Goal: Task Accomplishment & Management: Manage account settings

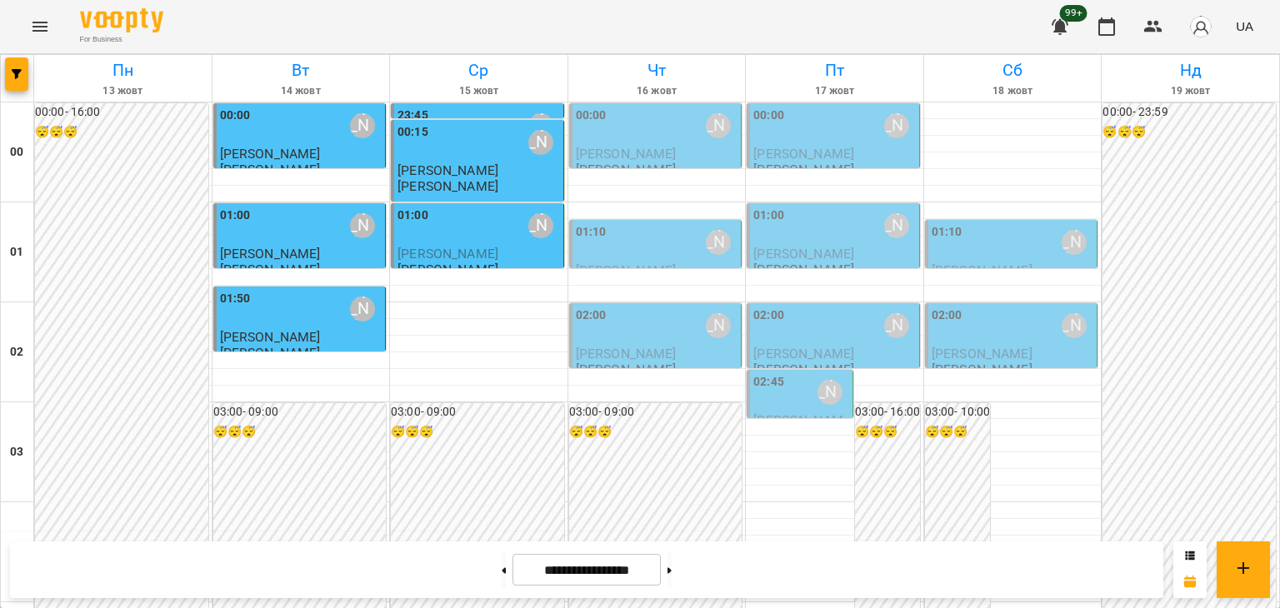
scroll to position [1500, 0]
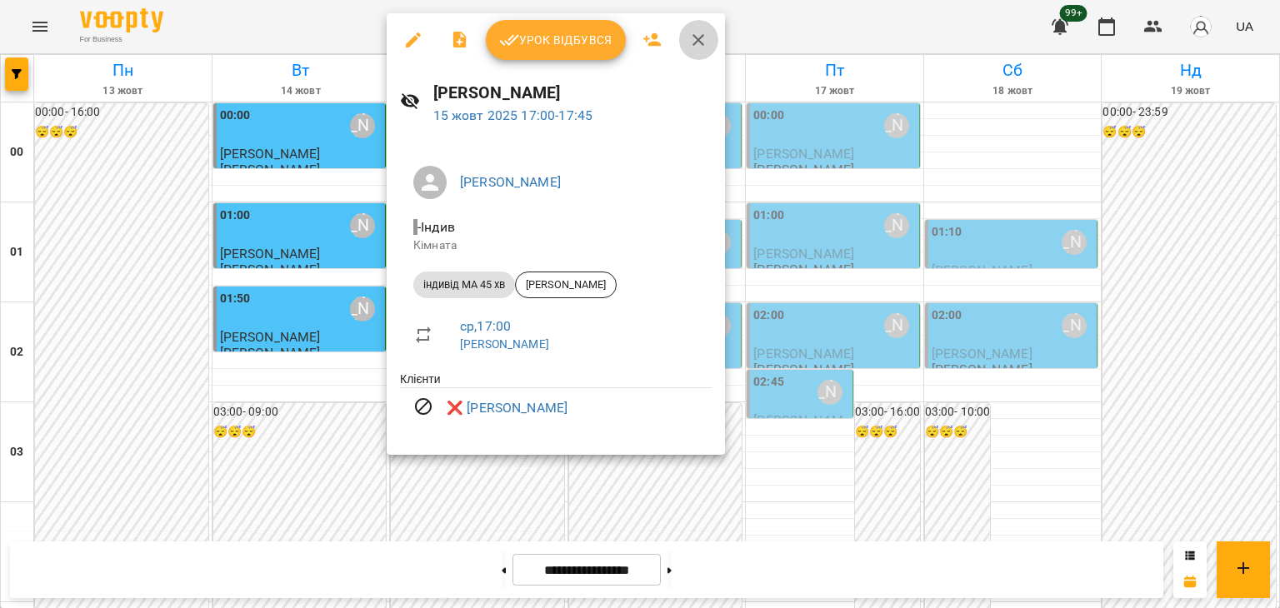
click at [697, 38] on icon "button" at bounding box center [698, 40] width 12 height 12
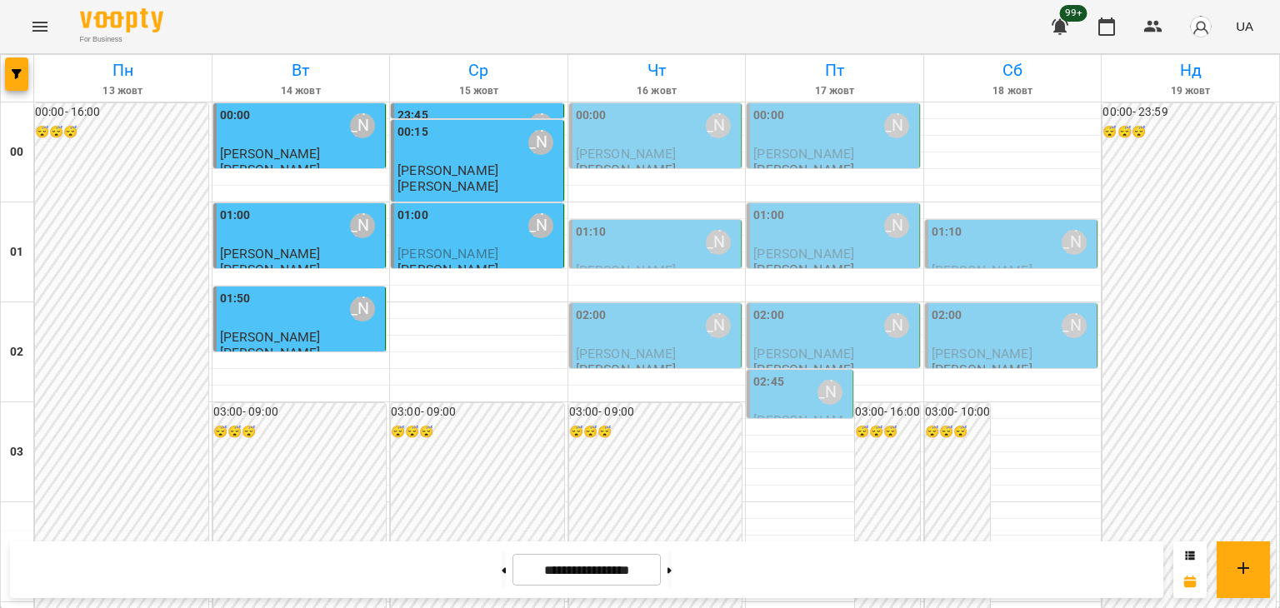
scroll to position [0, 0]
click at [709, 127] on div "[PERSON_NAME]" at bounding box center [718, 125] width 25 height 25
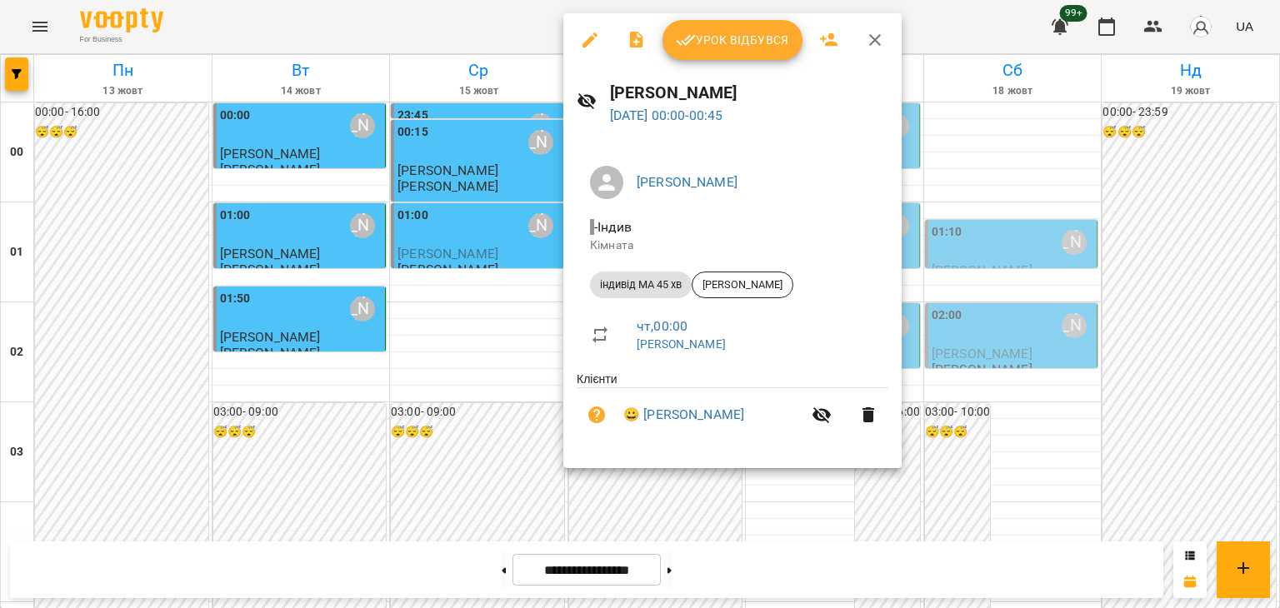
click at [590, 37] on icon "button" at bounding box center [589, 39] width 15 height 15
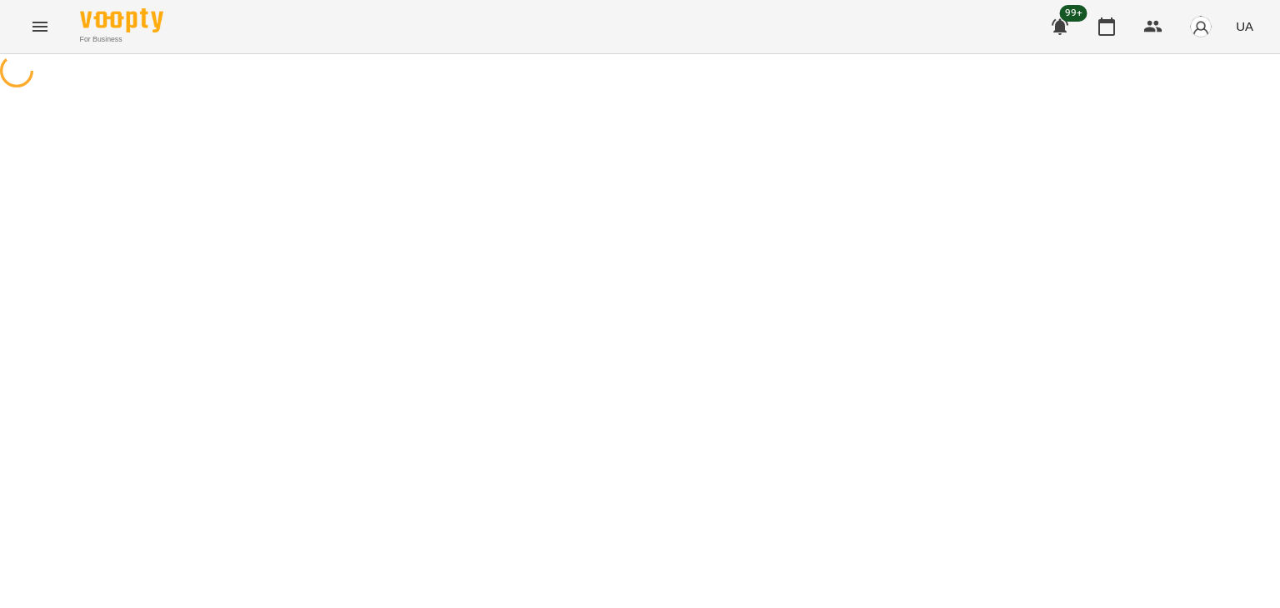
select select "**********"
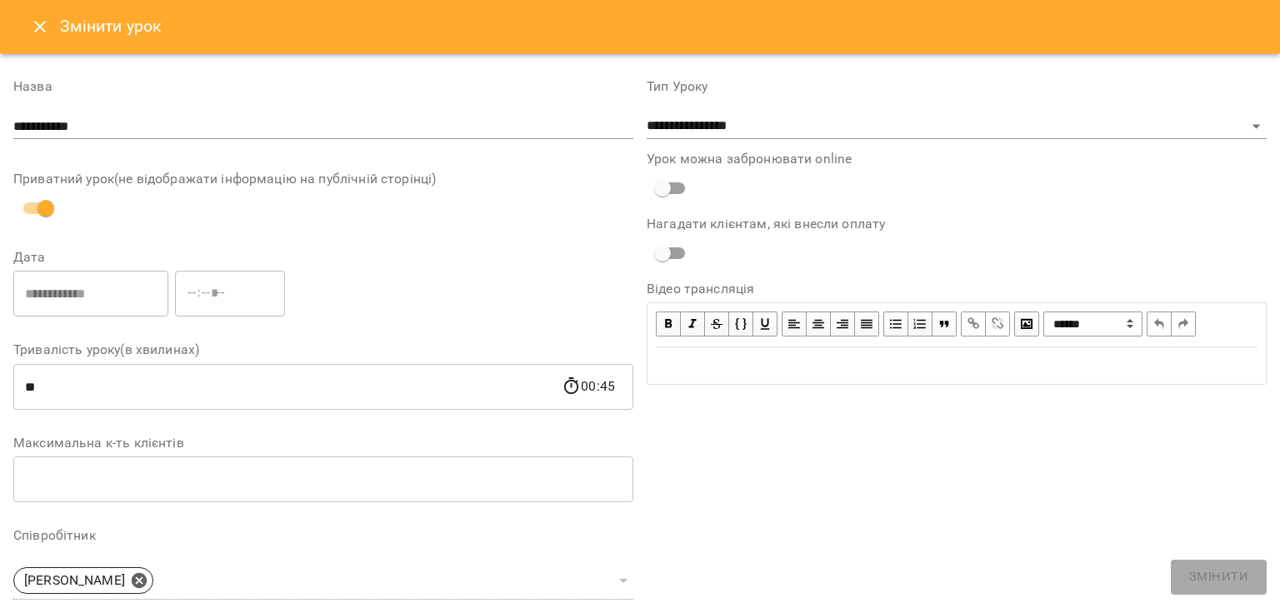
click at [46, 24] on icon "Close" at bounding box center [40, 27] width 20 height 20
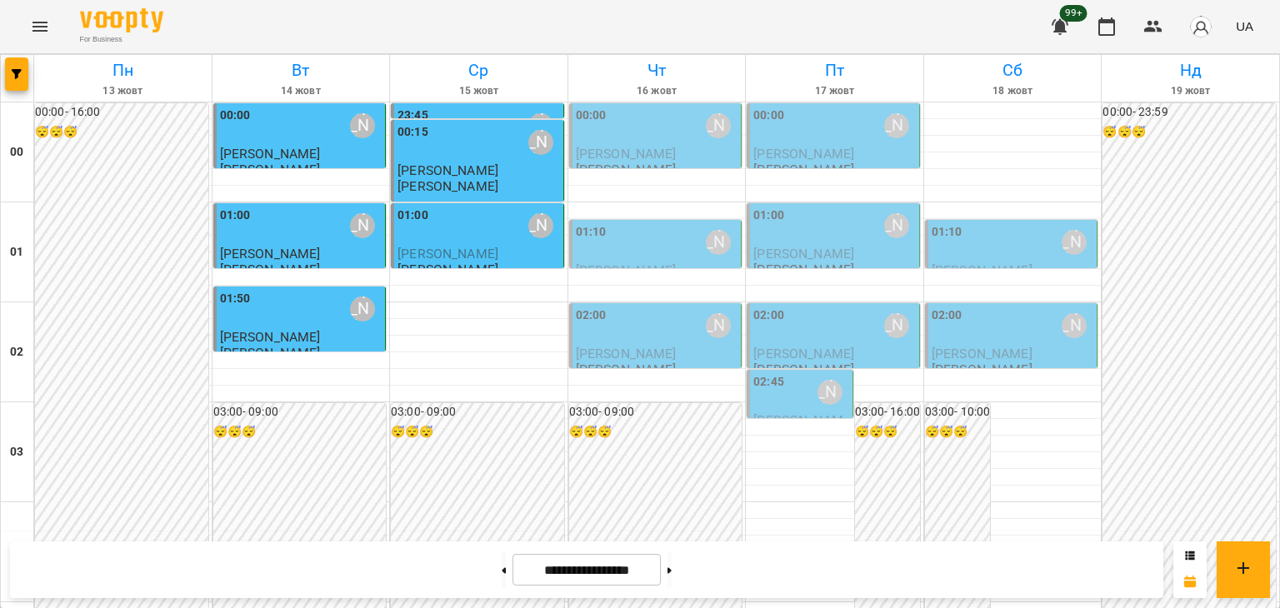
scroll to position [1969, 0]
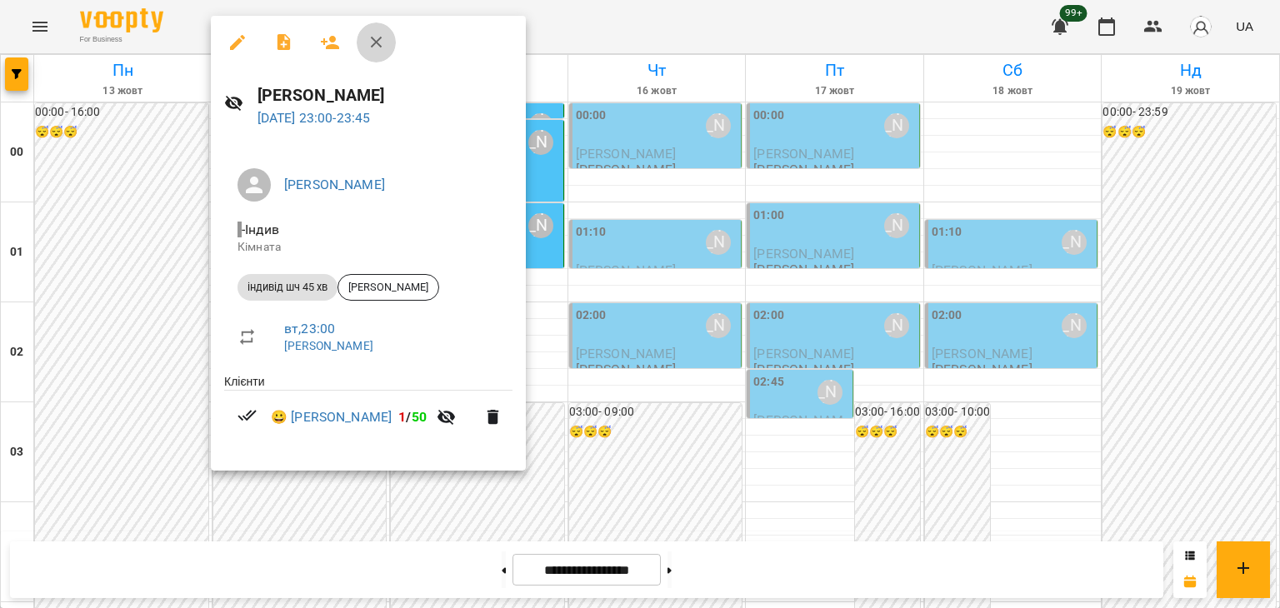
click at [374, 37] on icon "button" at bounding box center [377, 42] width 20 height 20
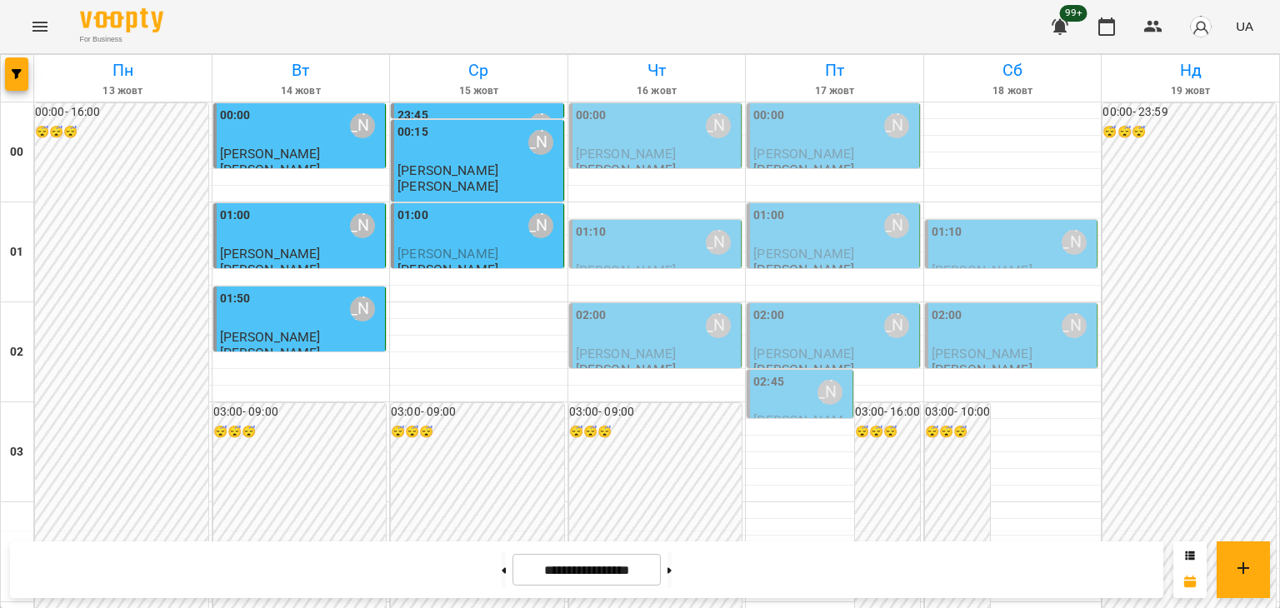
scroll to position [1636, 0]
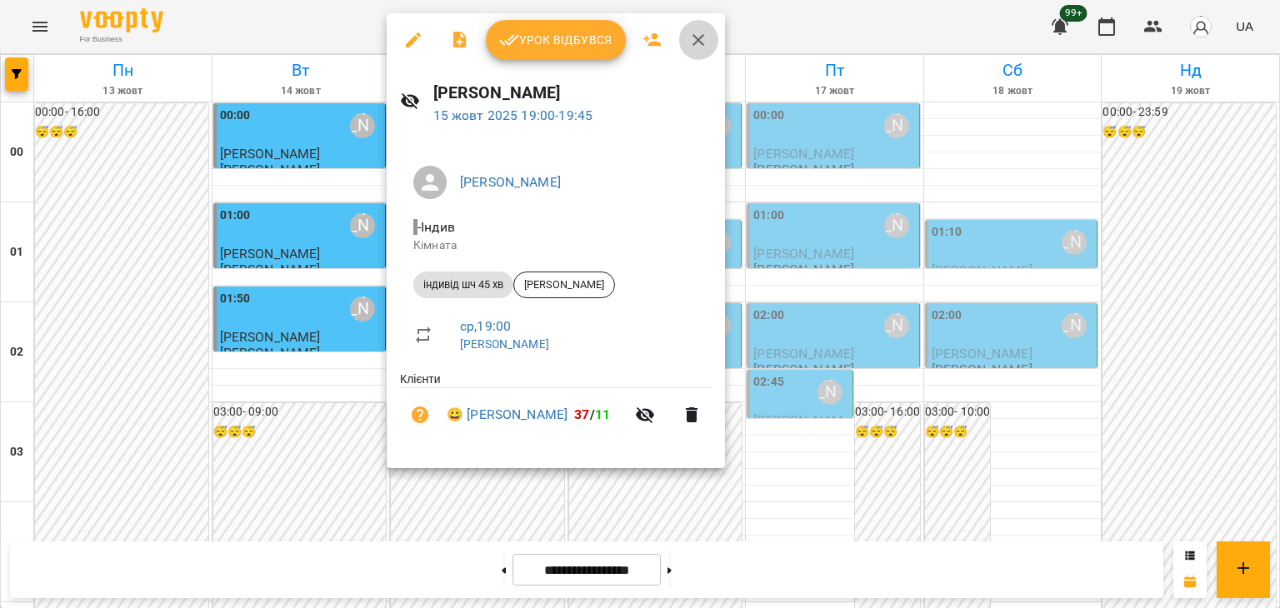
click at [695, 35] on icon "button" at bounding box center [698, 40] width 20 height 20
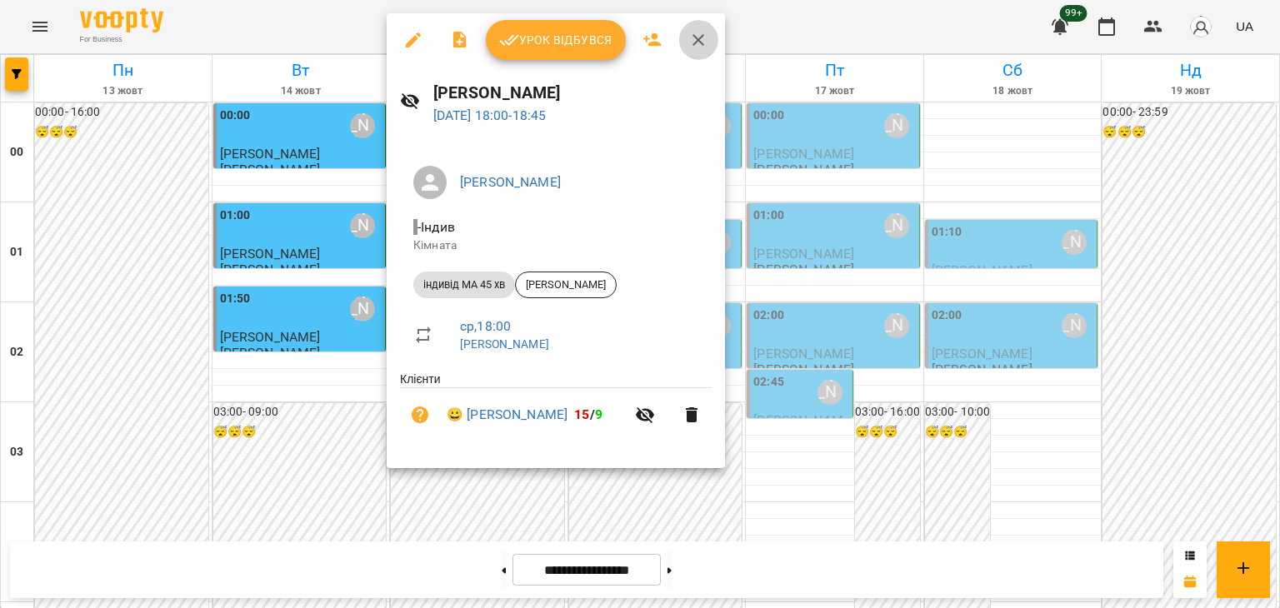
click at [701, 37] on icon "button" at bounding box center [698, 40] width 20 height 20
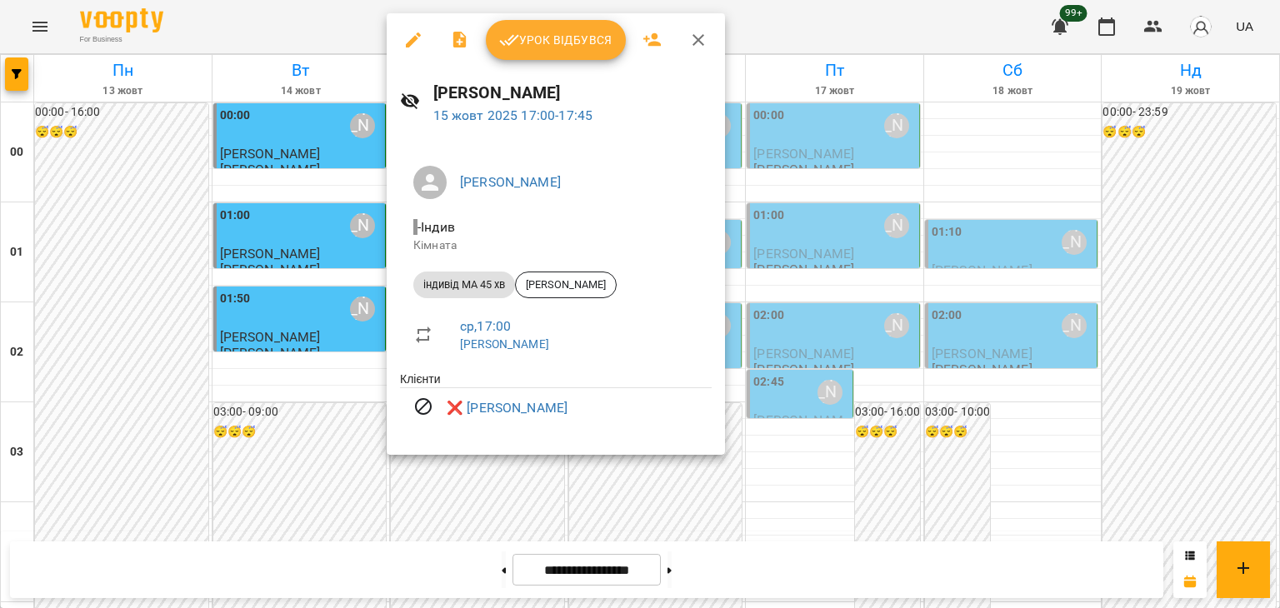
click at [180, 185] on div at bounding box center [640, 304] width 1280 height 608
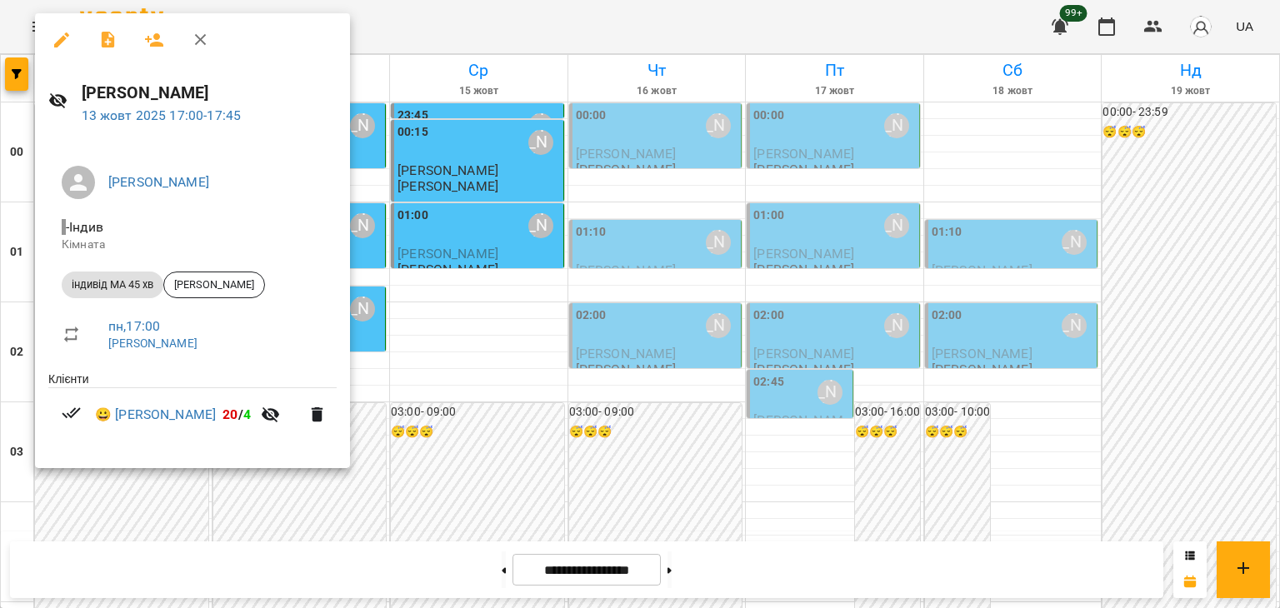
click at [199, 39] on icon "button" at bounding box center [201, 40] width 12 height 12
